Goal: Task Accomplishment & Management: Complete application form

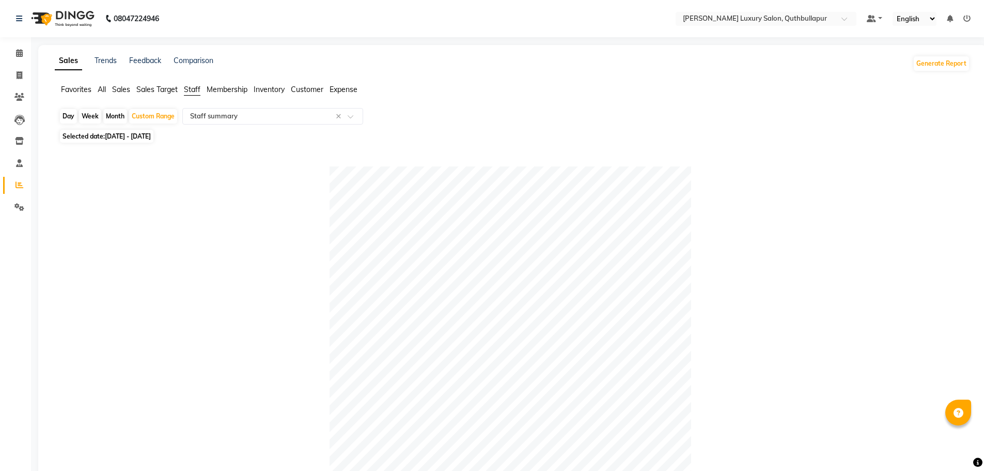
select select "csv"
click at [13, 74] on span at bounding box center [19, 76] width 18 height 12
select select "service"
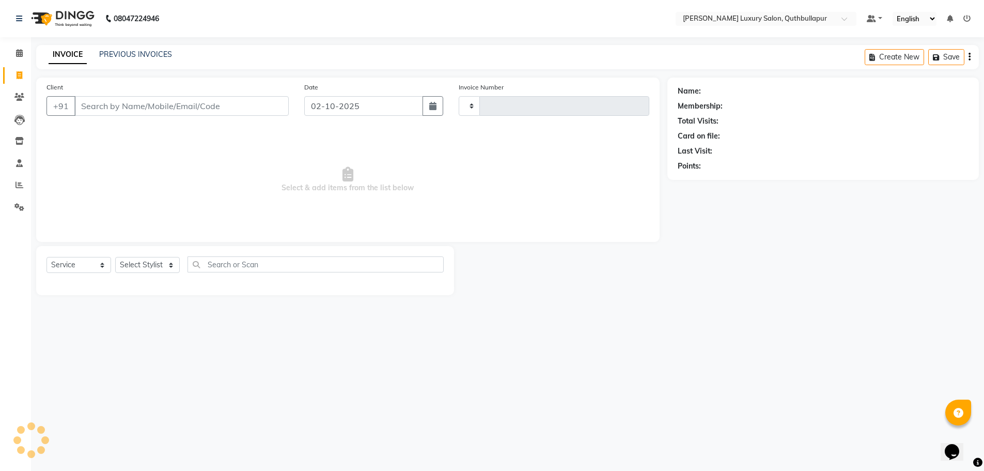
type input "3655"
select select "5816"
click at [169, 106] on input "Client" at bounding box center [182, 106] width 216 height 20
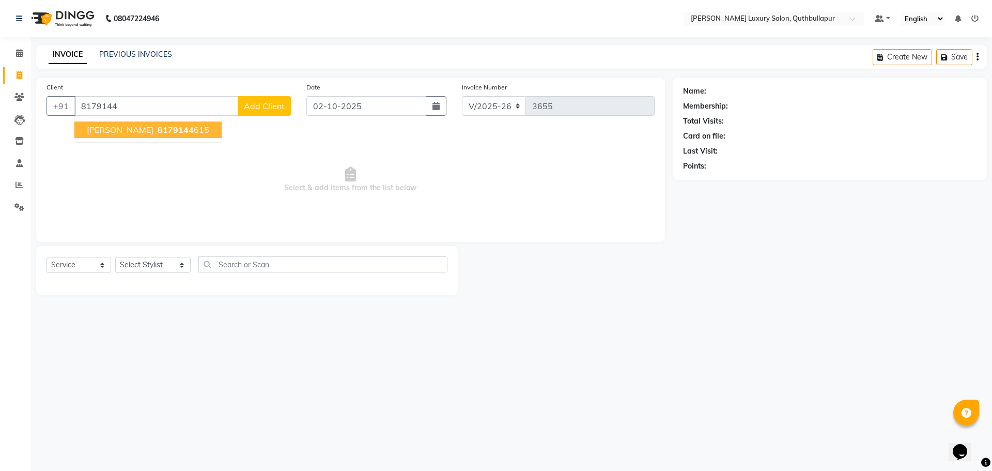
click at [165, 124] on button "[PERSON_NAME] 8179144 615" at bounding box center [147, 129] width 147 height 17
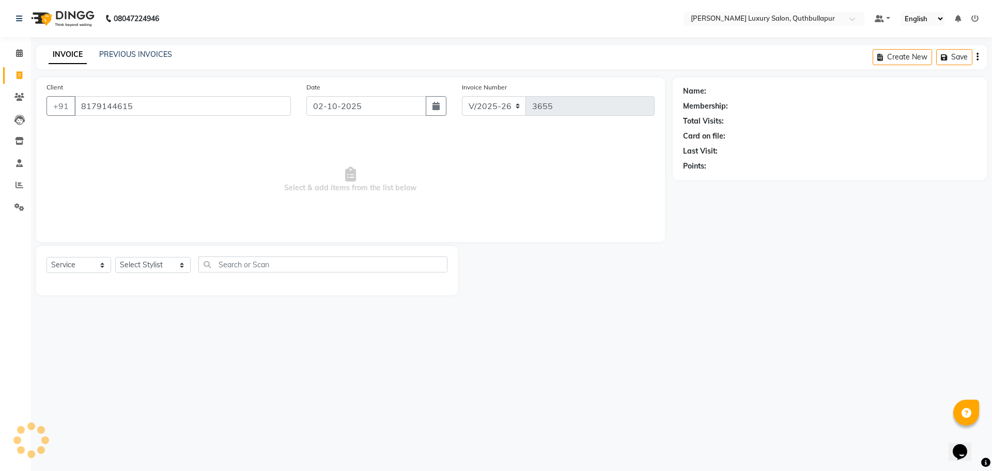
type input "8179144615"
click at [713, 179] on icon "button" at bounding box center [711, 180] width 7 height 7
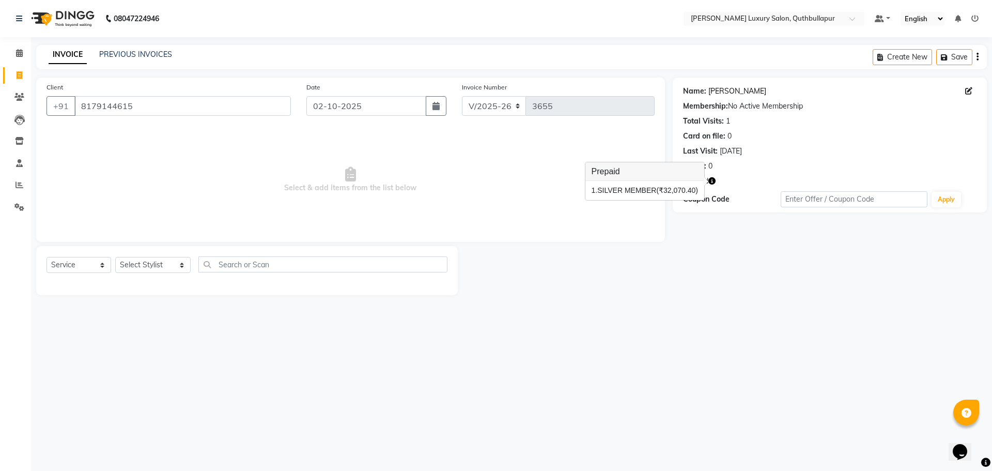
click at [711, 90] on link "[PERSON_NAME]" at bounding box center [737, 91] width 58 height 11
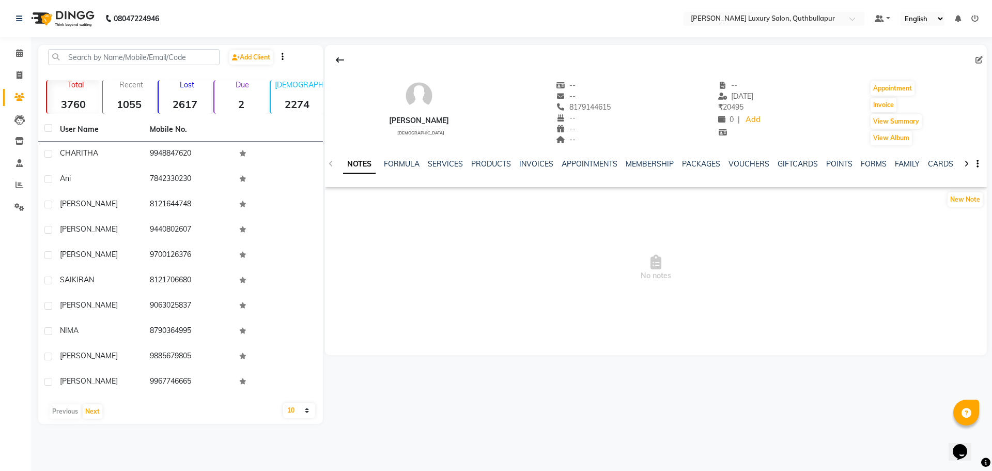
click at [529, 168] on div "INVOICES" at bounding box center [536, 164] width 34 height 11
click at [531, 167] on link "INVOICES" at bounding box center [536, 163] width 34 height 9
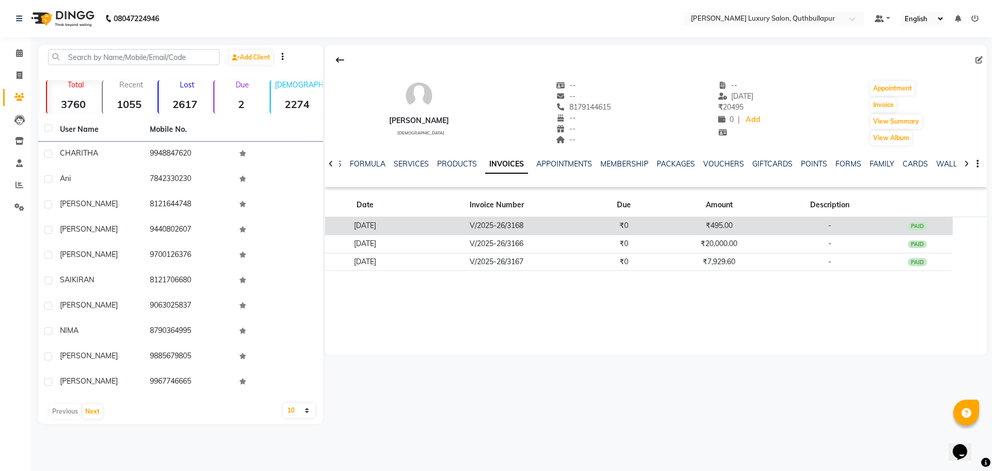
click at [907, 232] on td "PAID" at bounding box center [916, 226] width 71 height 18
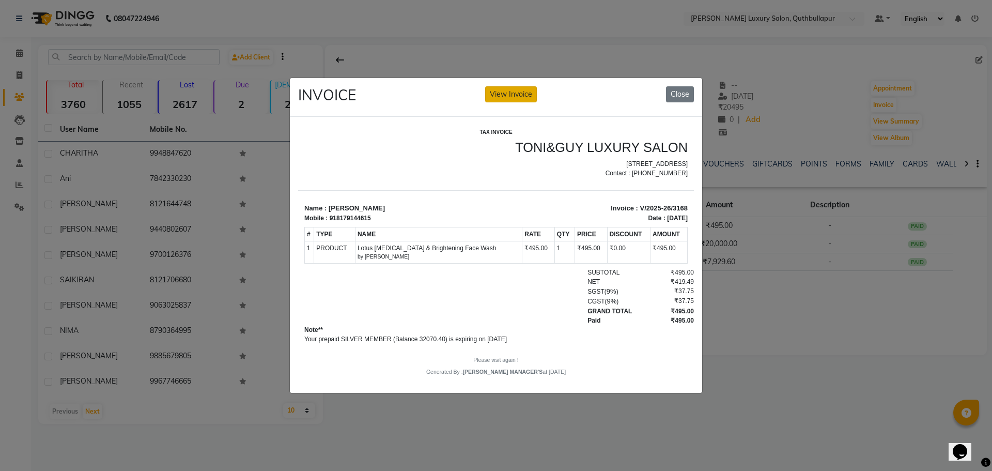
click at [513, 86] on button "View Invoice" at bounding box center [511, 94] width 52 height 16
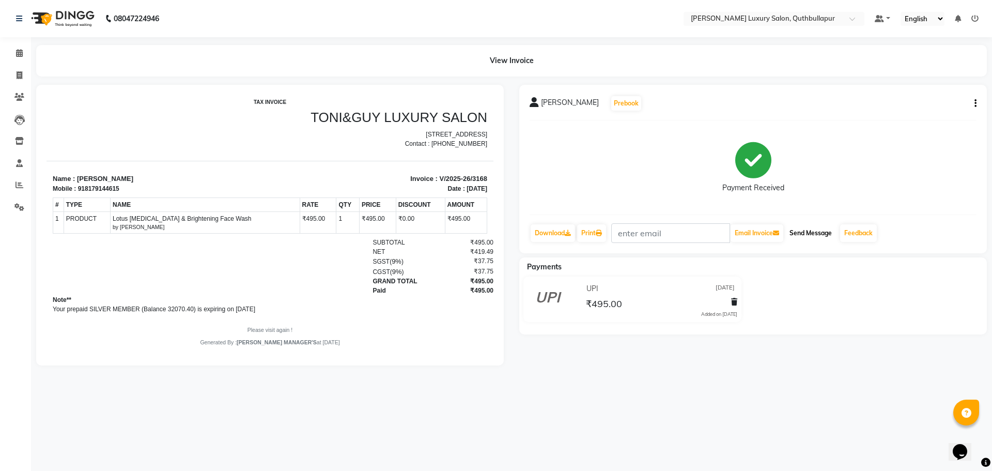
click at [822, 233] on button "Send Message" at bounding box center [810, 233] width 51 height 18
drag, startPoint x: 778, startPoint y: 204, endPoint x: 794, endPoint y: 192, distance: 19.5
click at [791, 194] on div "Payment Received" at bounding box center [752, 167] width 447 height 77
click at [19, 75] on icon at bounding box center [20, 75] width 6 height 8
select select "5816"
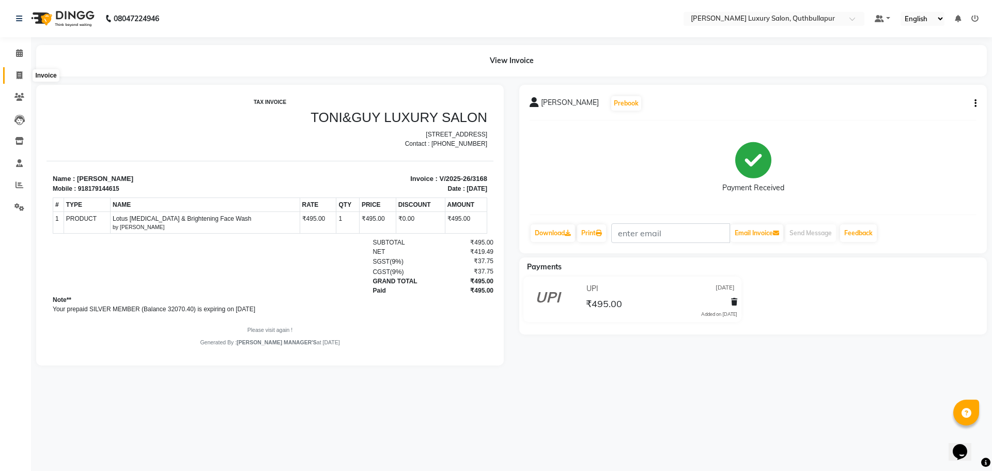
select select "service"
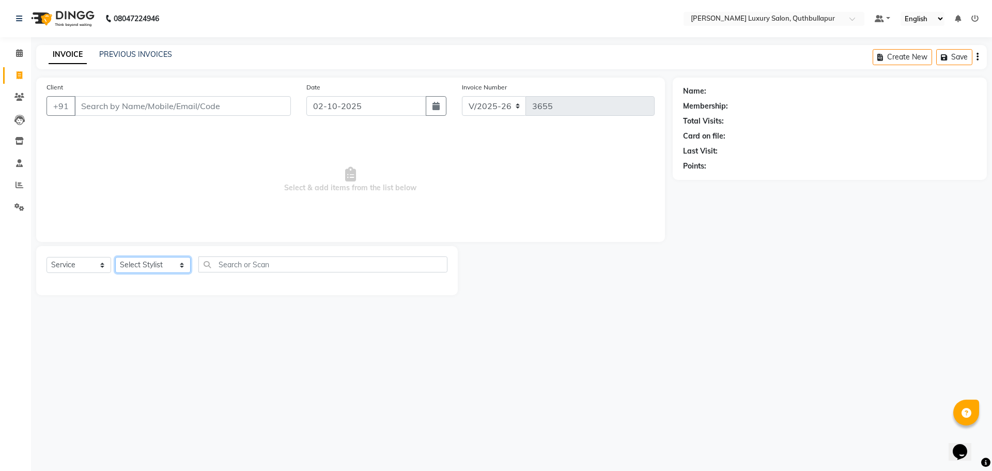
click at [145, 269] on select "Select Stylist AADIL SHAKE AHON ALI ARAVIND ARHAN ARHAN ARIF ARIF KPHB ARMAAN a…" at bounding box center [152, 265] width 75 height 16
select select "54483"
click at [115, 257] on select "Select Stylist AADIL SHAKE AHON ALI ARAVIND ARHAN ARHAN ARIF ARIF KPHB ARMAAN a…" at bounding box center [152, 265] width 75 height 16
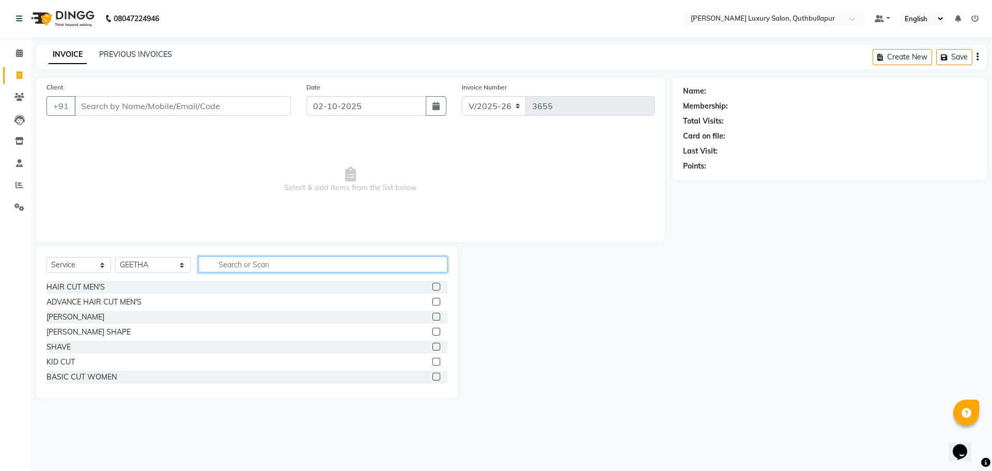
click at [264, 258] on input "text" at bounding box center [322, 264] width 249 height 16
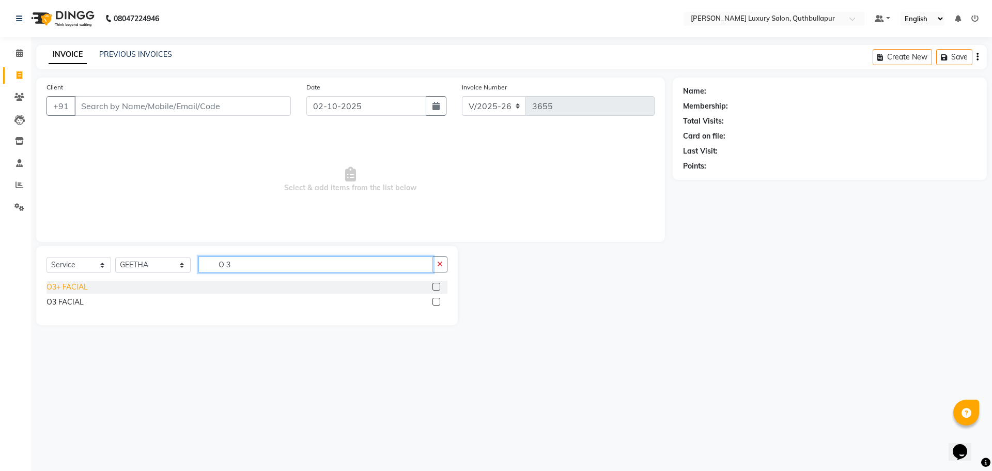
type input "O 3"
click at [74, 287] on div "O3+ FACIAL" at bounding box center [66, 287] width 41 height 11
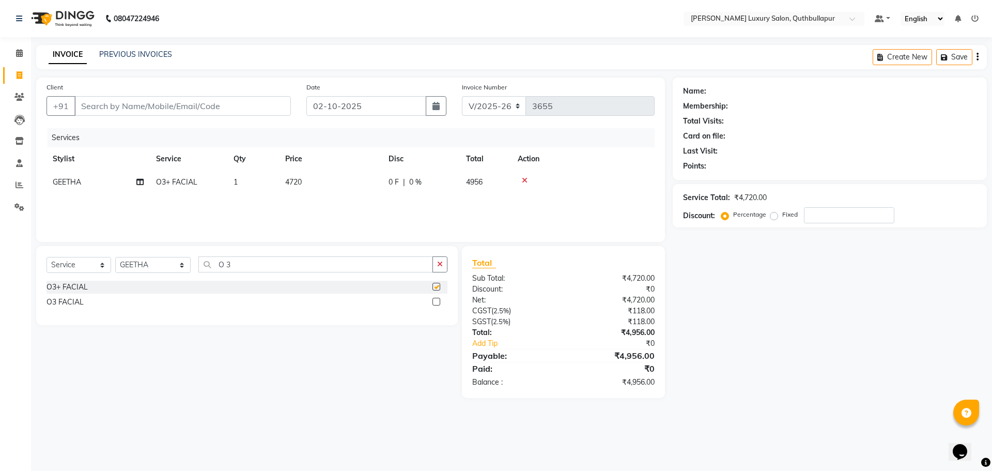
checkbox input "false"
click at [313, 179] on td "4720" at bounding box center [330, 181] width 103 height 23
select select "54483"
click at [226, 179] on tr "AADIL SHAKE AHON ALI ARAVIND ARHAN ARHAN ARIF ARIF KPHB ARMAAN ashu AYAN CHANCH…" at bounding box center [350, 189] width 608 height 39
type input "5500"
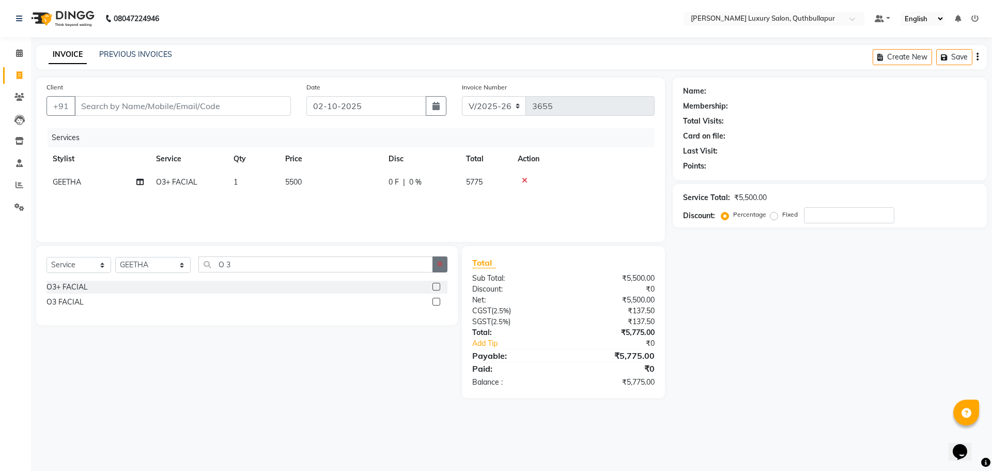
click at [439, 266] on icon "button" at bounding box center [440, 263] width 6 height 7
type input "F"
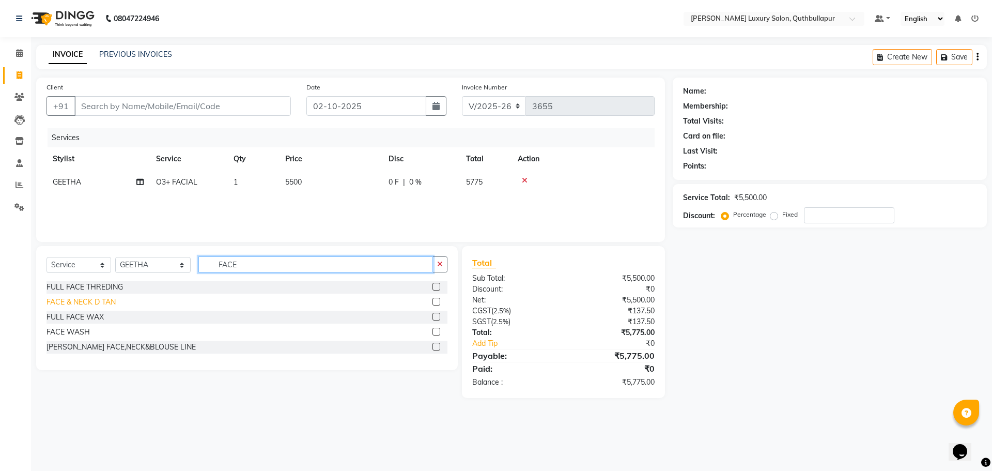
type input "FACE"
click at [72, 302] on div "FACE & NECK D TAN" at bounding box center [80, 302] width 69 height 11
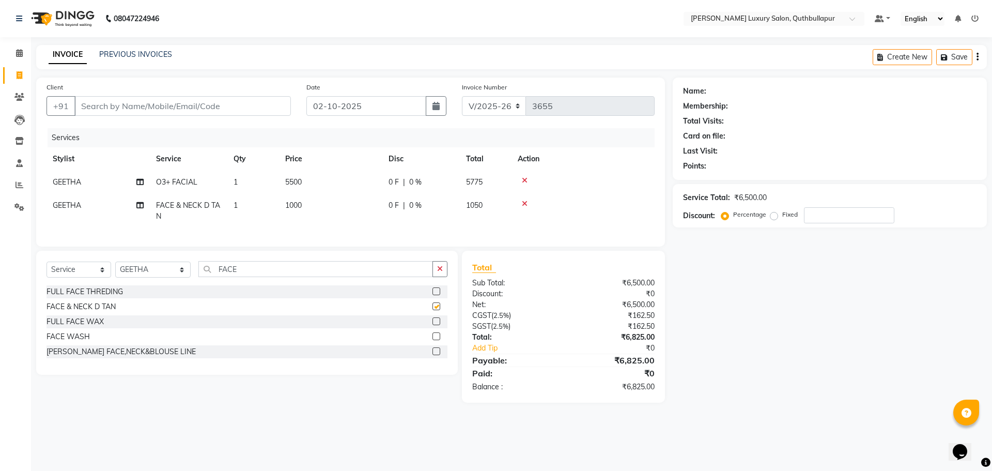
checkbox input "false"
drag, startPoint x: 287, startPoint y: 275, endPoint x: 0, endPoint y: 137, distance: 318.4
click at [0, 201] on app-home "08047224946 Select Location × Toni&guy Luxury Salon, Quthbullapur Default Panel…" at bounding box center [496, 209] width 992 height 418
type input "PED"
click at [84, 342] on div "LUXURY PEDICURE" at bounding box center [79, 336] width 67 height 11
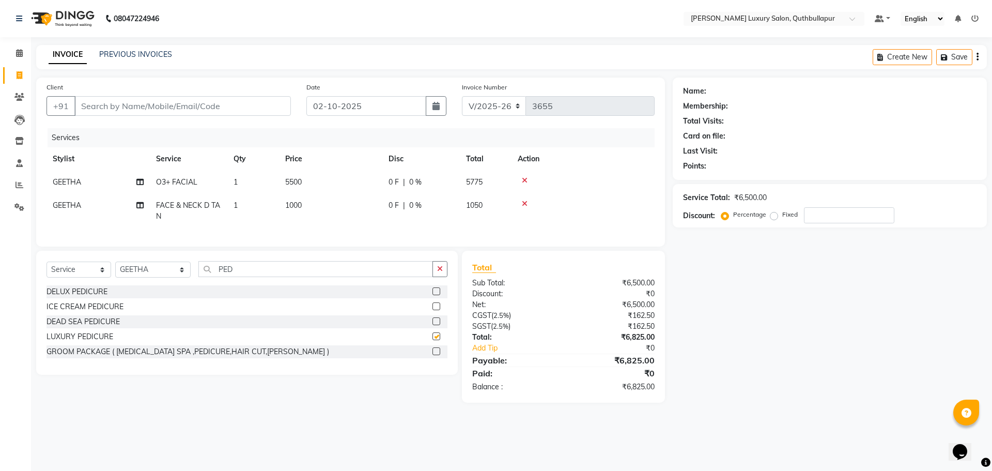
checkbox input "false"
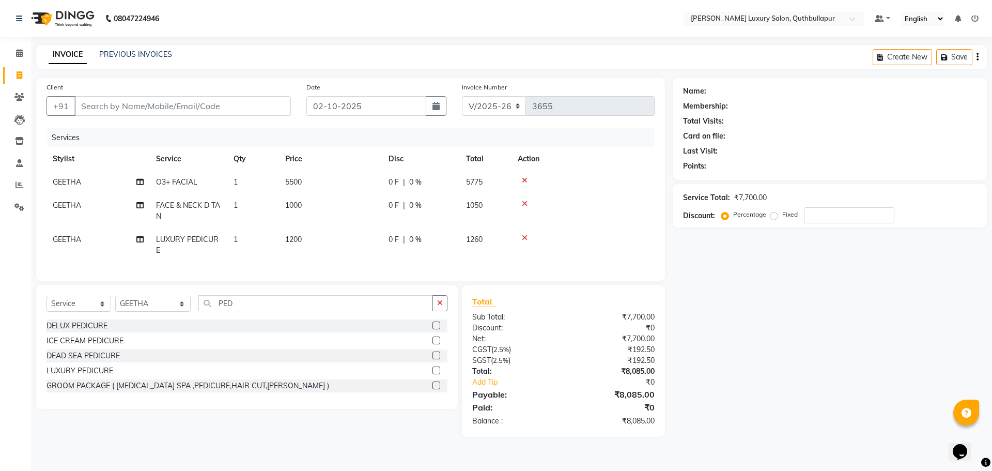
drag, startPoint x: 303, startPoint y: 243, endPoint x: 314, endPoint y: 242, distance: 11.0
click at [309, 243] on td "1200" at bounding box center [330, 245] width 103 height 34
select select "54483"
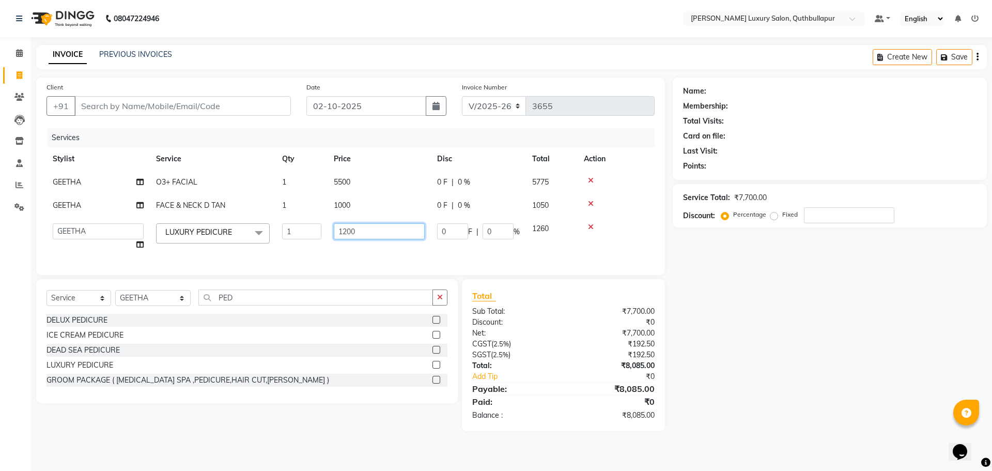
drag, startPoint x: 386, startPoint y: 226, endPoint x: 251, endPoint y: 211, distance: 136.2
click at [251, 211] on tbody "GEETHA O3+ FACIAL 1 5500 0 F | 0 % 5775 GEETHA FACE & NECK D TAN 1 1000 0 F | 0…" at bounding box center [350, 213] width 608 height 86
type input "1500"
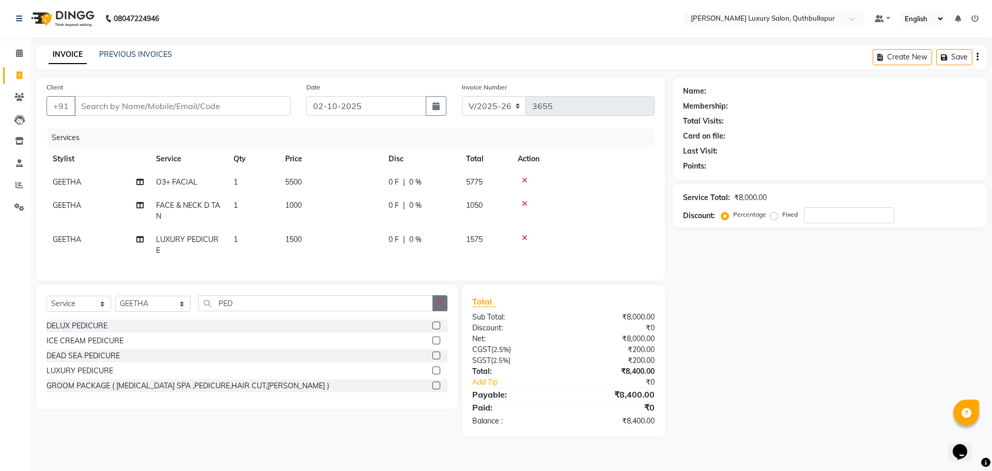
click at [444, 311] on button "button" at bounding box center [439, 303] width 15 height 16
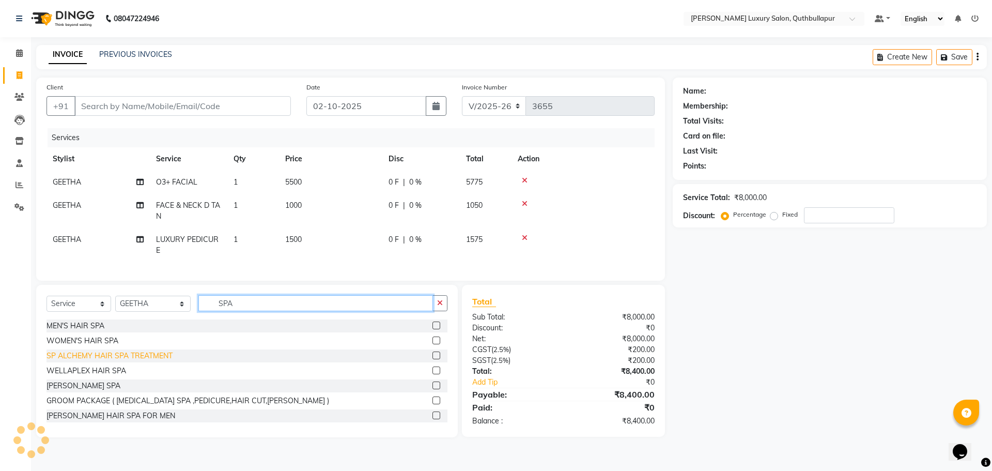
type input "SPA"
click at [155, 361] on div "SP ALCHEMY HAIR SPA TREATMENT" at bounding box center [109, 355] width 126 height 11
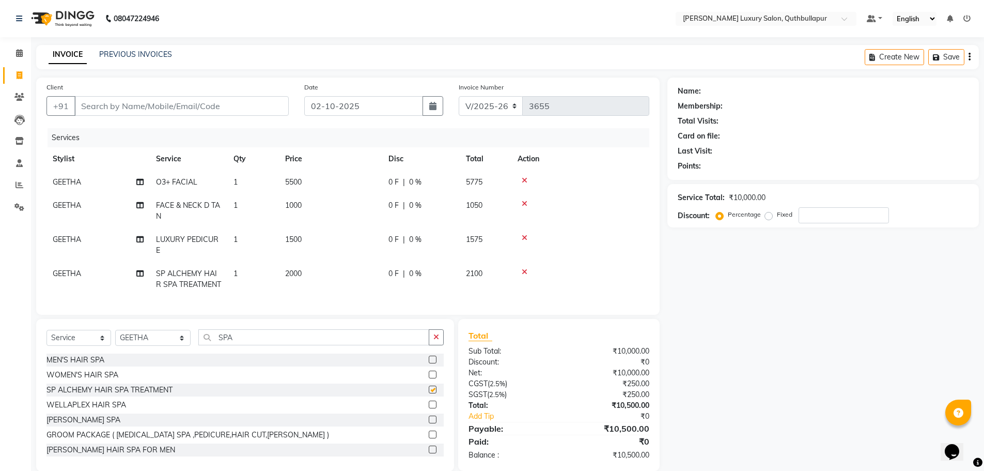
checkbox input "false"
click at [307, 266] on td "2000" at bounding box center [330, 279] width 103 height 34
select select "54483"
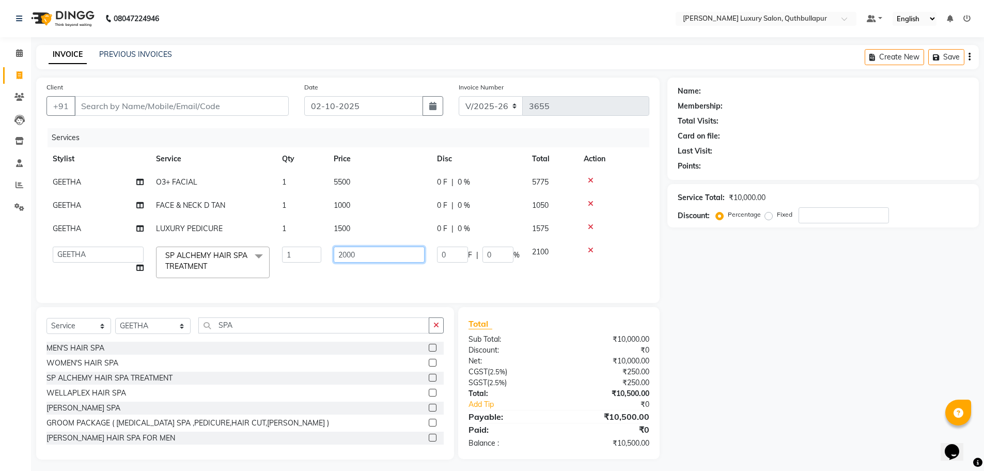
drag, startPoint x: 371, startPoint y: 250, endPoint x: 293, endPoint y: 247, distance: 78.1
click at [295, 247] on tr "AADIL SHAKE AHON ALI ARAVIND ARHAN ARHAN ARIF ARIF KPHB ARMAAN ashu AYAN CHANCH…" at bounding box center [347, 262] width 603 height 44
type input "3500"
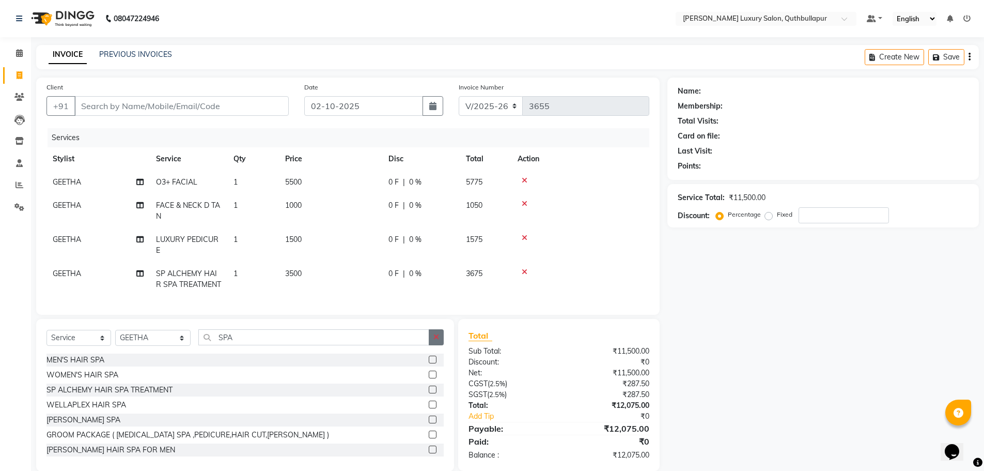
click at [443, 345] on button "button" at bounding box center [436, 337] width 15 height 16
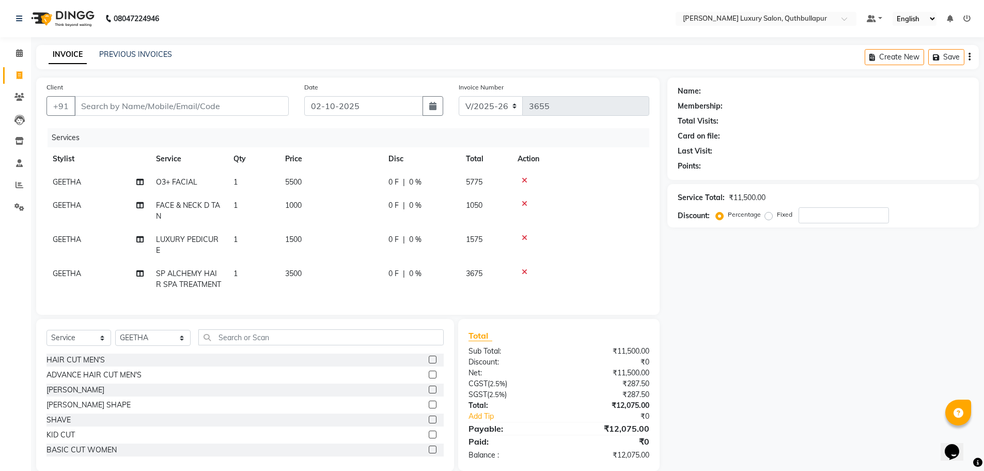
click at [162, 92] on div "Client +91" at bounding box center [168, 103] width 258 height 42
click at [179, 102] on input "Client" at bounding box center [181, 106] width 214 height 20
type input "F"
type input "0"
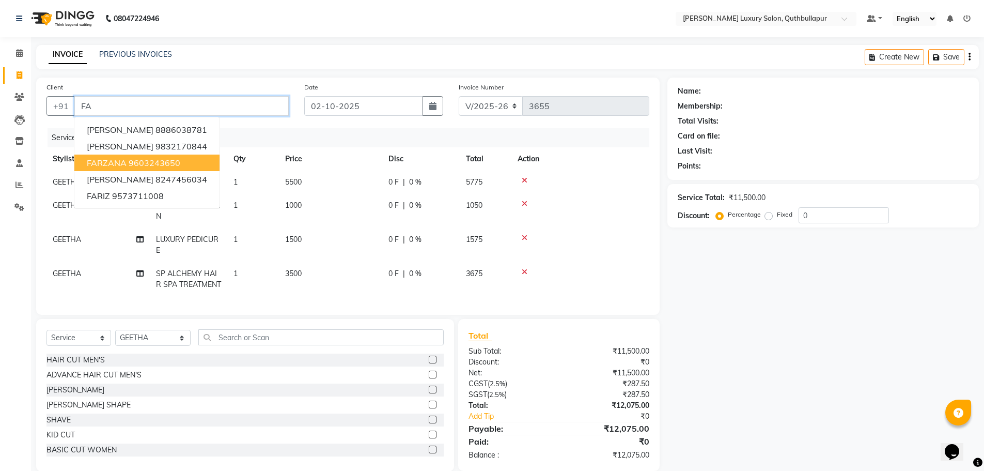
type input "F"
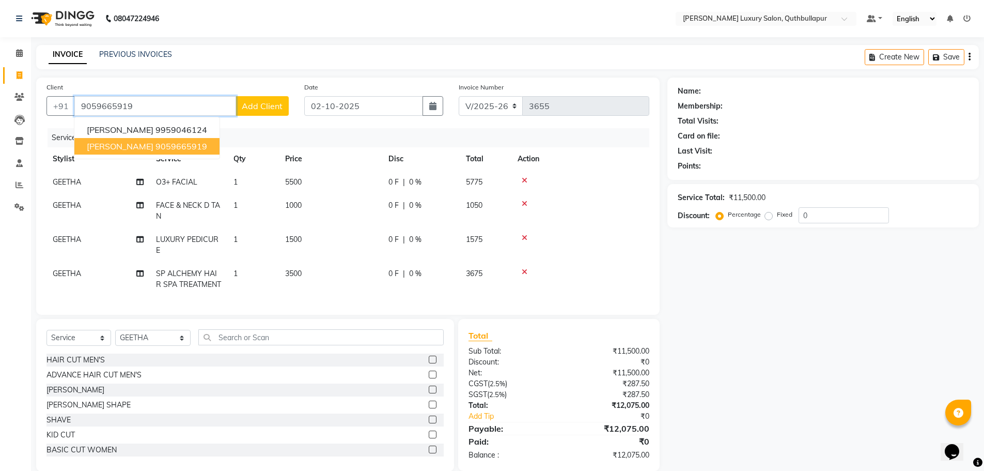
type input "9059665919"
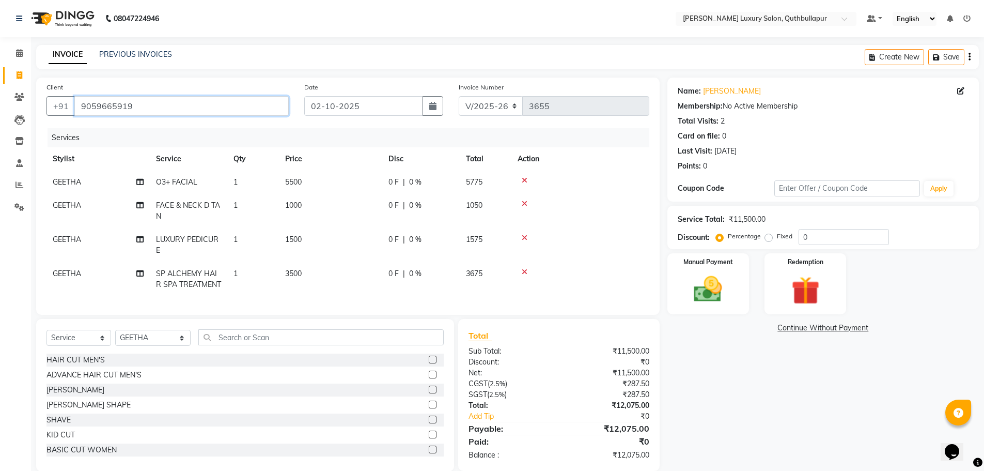
drag, startPoint x: 146, startPoint y: 107, endPoint x: 21, endPoint y: 71, distance: 129.5
click at [27, 72] on app-home "08047224946 Select Location × Toni&guy Luxury Salon, Quthbullapur Default Panel…" at bounding box center [492, 243] width 984 height 487
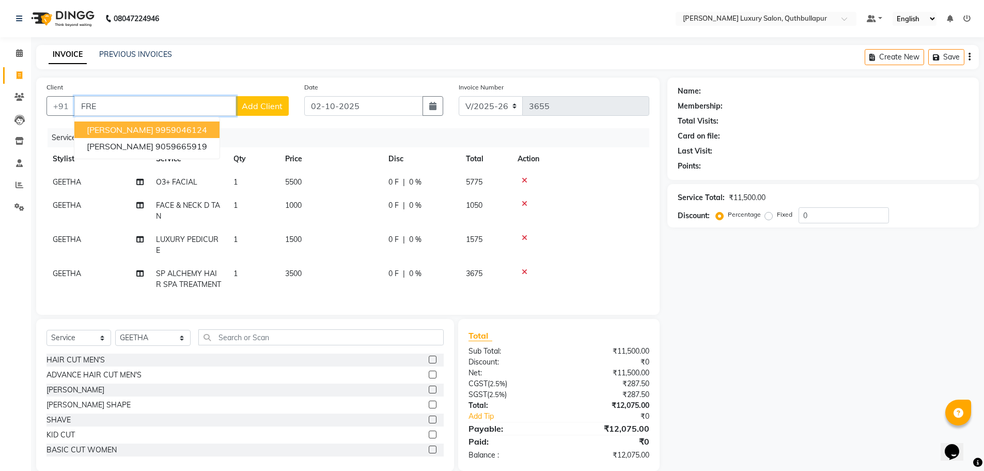
click at [155, 128] on ngb-highlight "9959046124" at bounding box center [181, 129] width 52 height 10
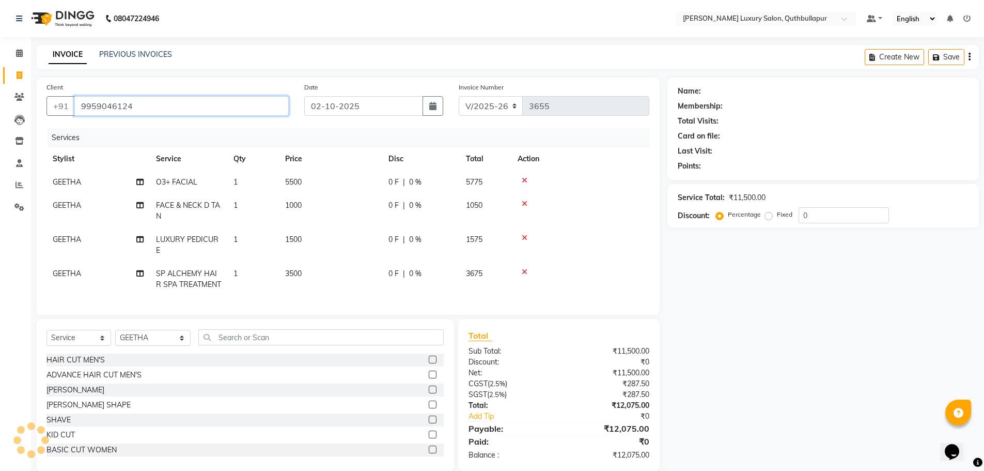
type input "9959046124"
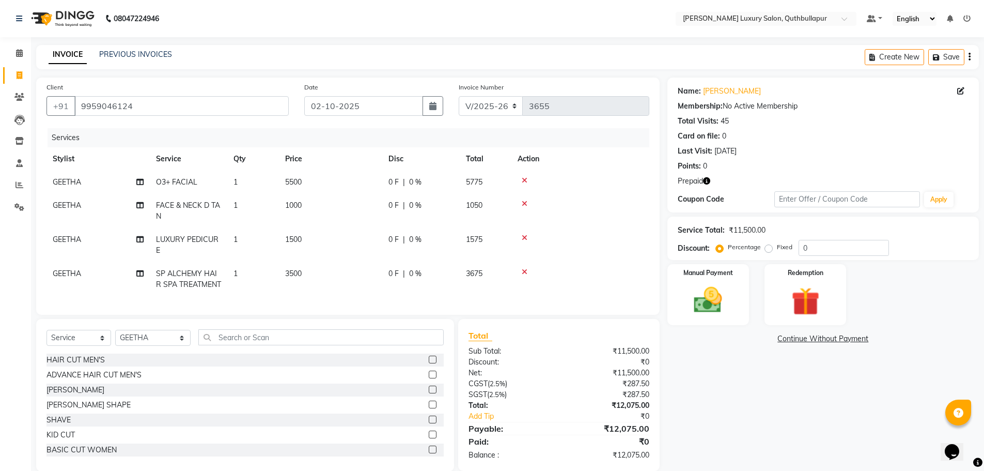
click at [709, 183] on icon "button" at bounding box center [706, 180] width 7 height 7
click at [777, 299] on div "Redemption" at bounding box center [805, 295] width 85 height 64
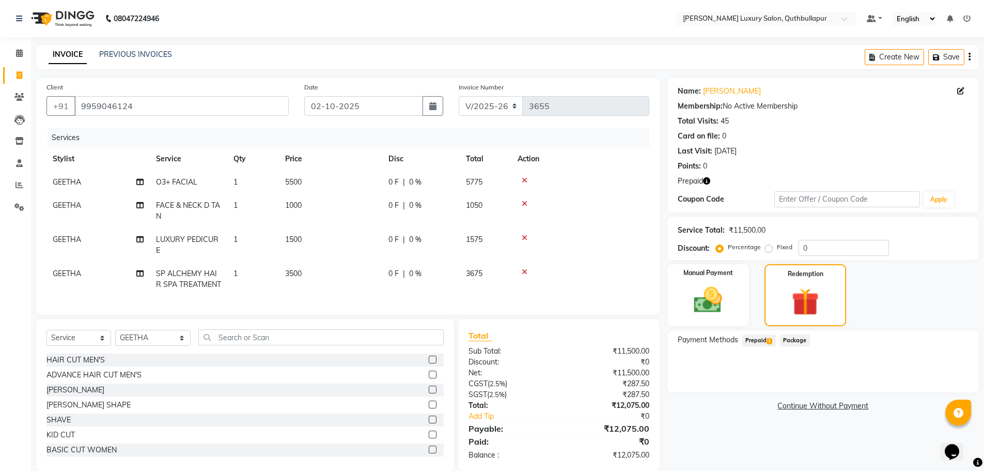
click at [760, 338] on span "Prepaid 1" at bounding box center [759, 340] width 34 height 12
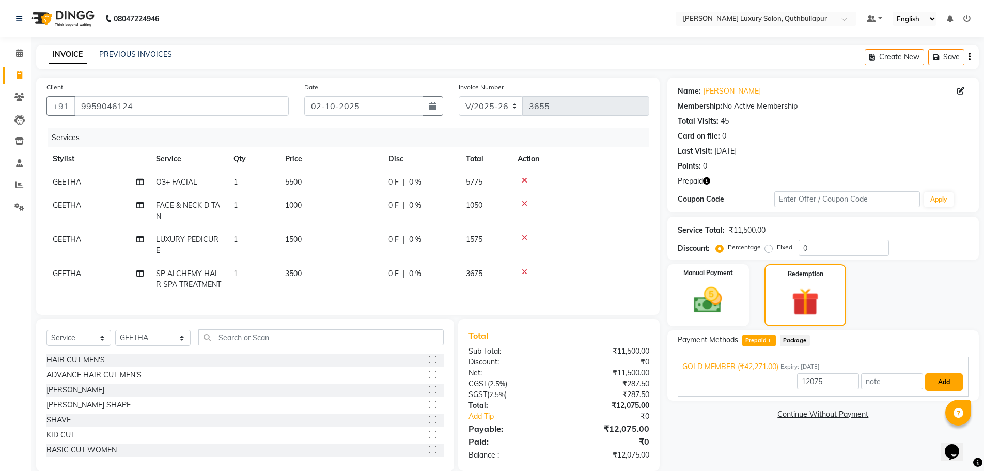
click at [943, 384] on button "Add" at bounding box center [944, 382] width 38 height 18
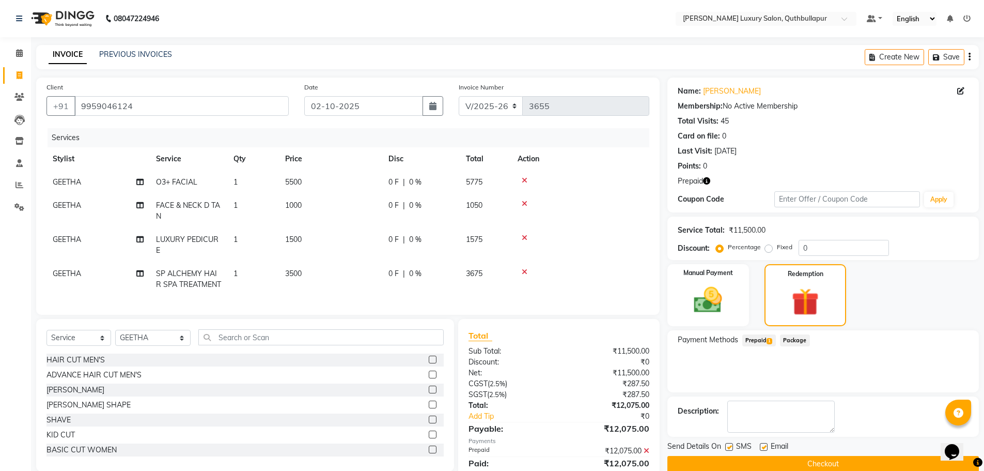
scroll to position [45, 0]
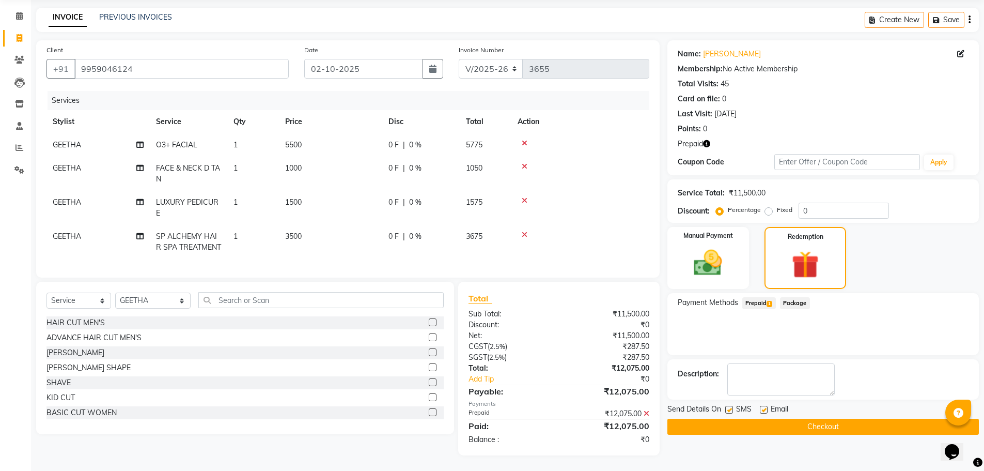
click at [645, 414] on icon at bounding box center [647, 413] width 6 height 7
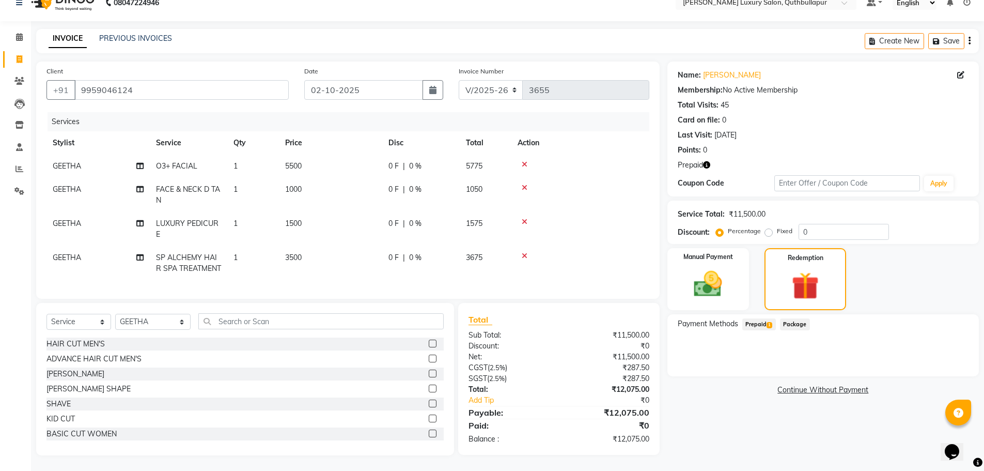
click at [709, 161] on icon "button" at bounding box center [706, 164] width 7 height 7
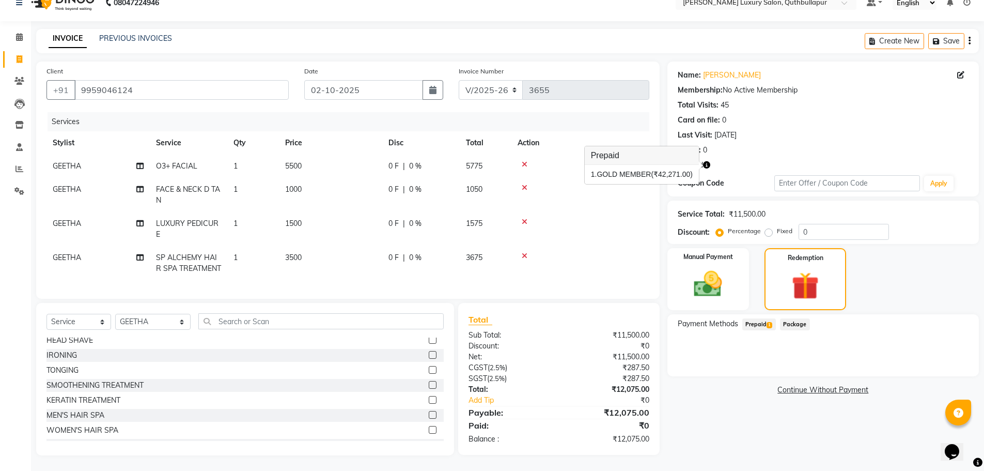
click at [322, 162] on td "5500" at bounding box center [330, 165] width 103 height 23
select select "54483"
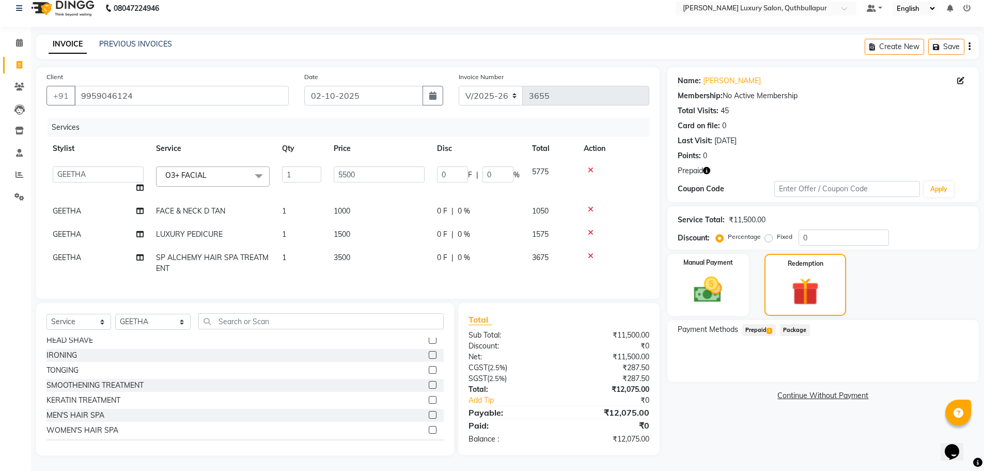
scroll to position [18, 0]
drag, startPoint x: 368, startPoint y: 158, endPoint x: 280, endPoint y: 162, distance: 88.4
click at [280, 162] on tr "AADIL SHAKE AHON ALI ARAVIND ARHAN ARHAN ARIF ARIF KPHB ARMAAN ashu AYAN CHANCH…" at bounding box center [347, 179] width 603 height 39
type input "5000"
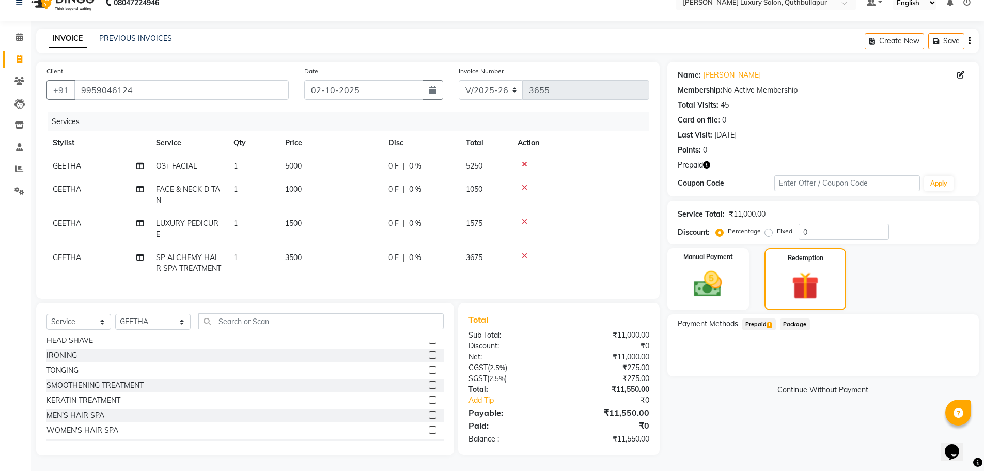
click at [765, 325] on span "Prepaid 1" at bounding box center [759, 324] width 34 height 12
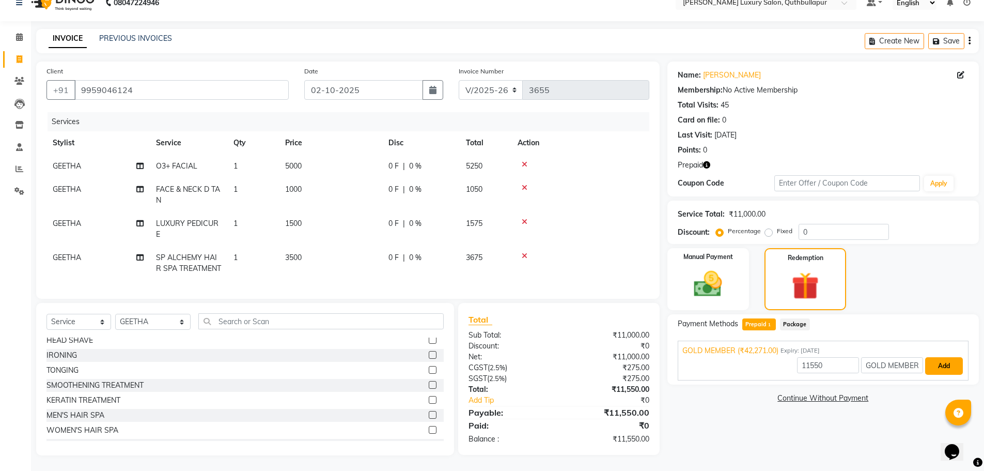
click at [943, 357] on button "Add" at bounding box center [944, 366] width 38 height 18
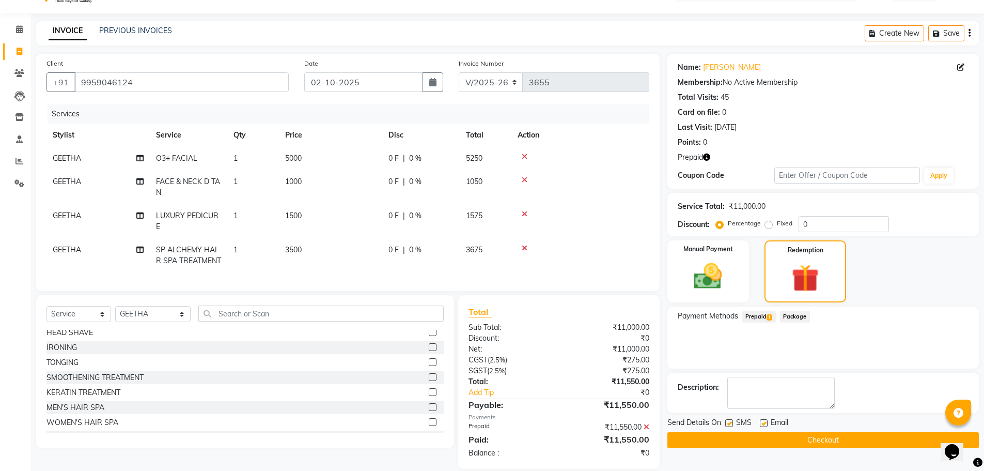
scroll to position [45, 0]
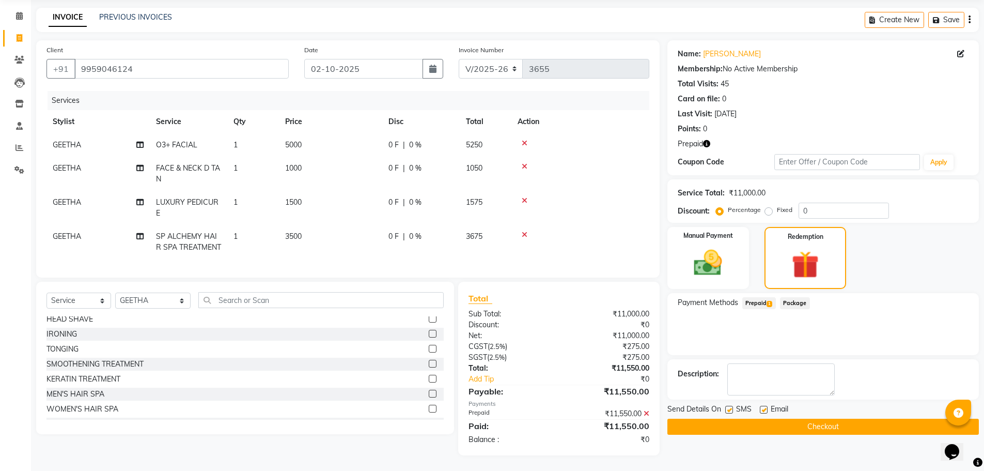
click at [891, 418] on button "Checkout" at bounding box center [822, 426] width 311 height 16
